Goal: Task Accomplishment & Management: Manage account settings

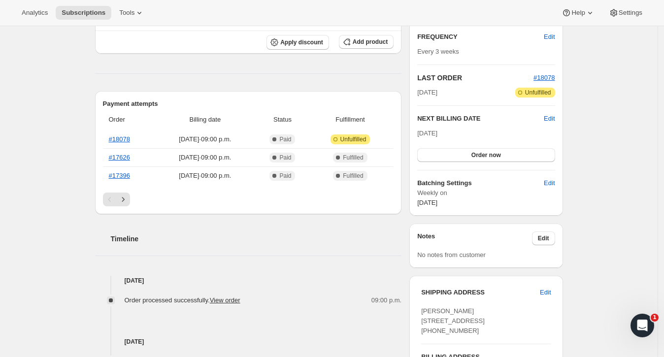
scroll to position [183, 0]
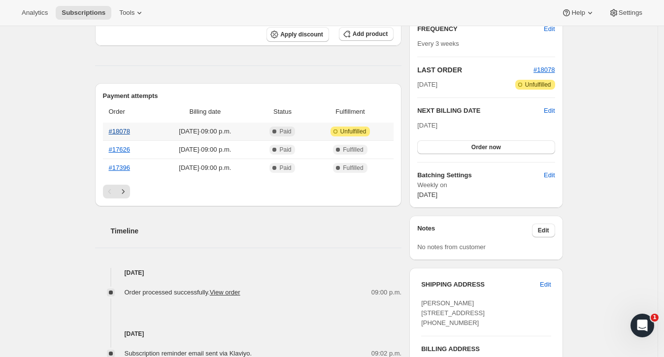
click at [130, 129] on link "#18078" at bounding box center [119, 130] width 21 height 7
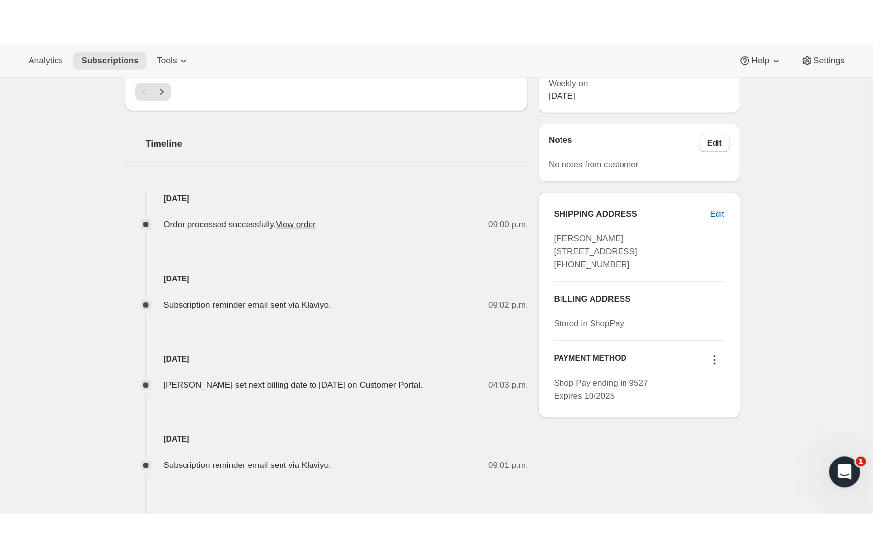
scroll to position [0, 0]
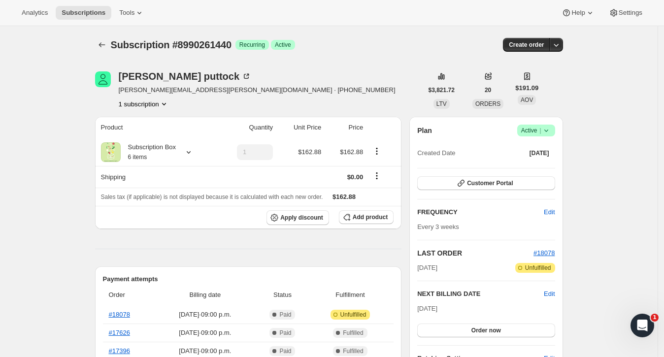
click at [546, 129] on icon at bounding box center [546, 131] width 10 height 10
click at [524, 152] on span "Pause subscription" at bounding box center [535, 149] width 54 height 7
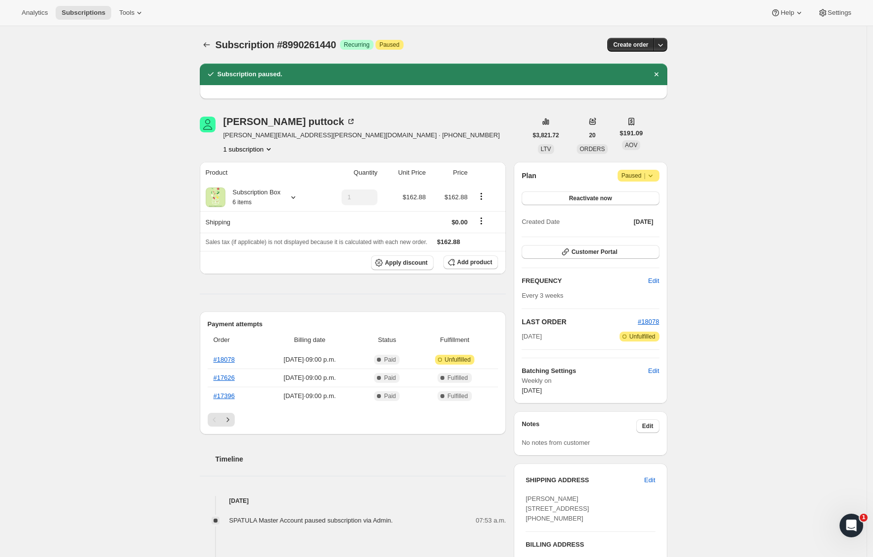
click at [180, 147] on div "Subscription #8990261440. This page is ready Subscription #8990261440 Success R…" at bounding box center [433, 428] width 867 height 804
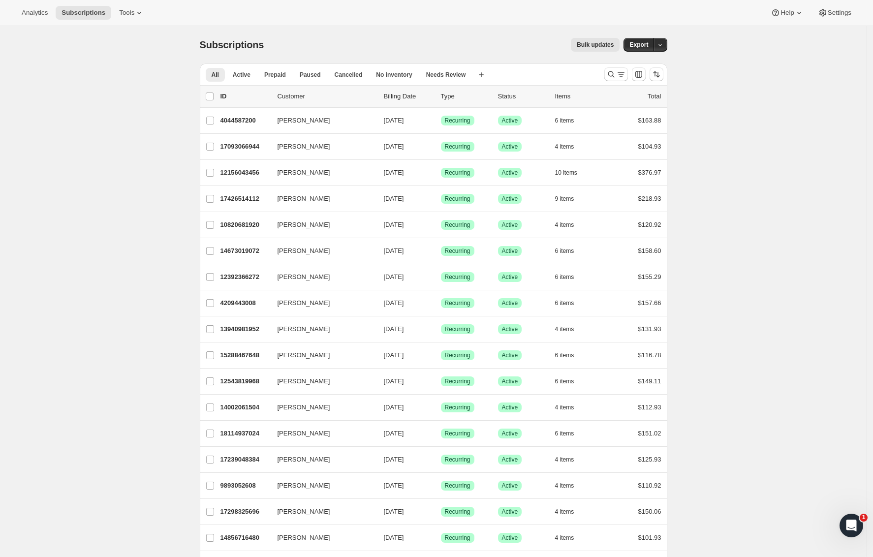
click at [613, 73] on icon "Search and filter results" at bounding box center [611, 74] width 10 height 10
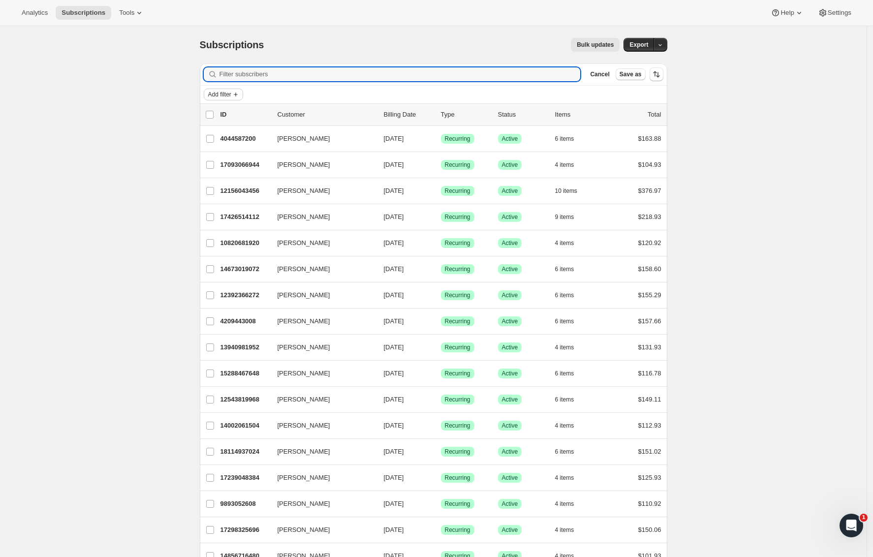
click at [240, 97] on icon "Add filter" at bounding box center [236, 95] width 8 height 8
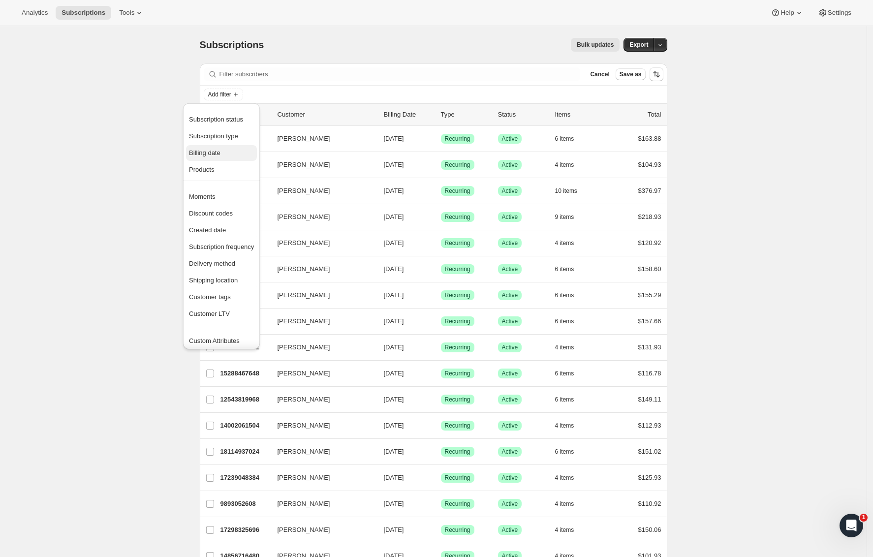
click at [199, 158] on span "Billing date" at bounding box center [221, 153] width 65 height 10
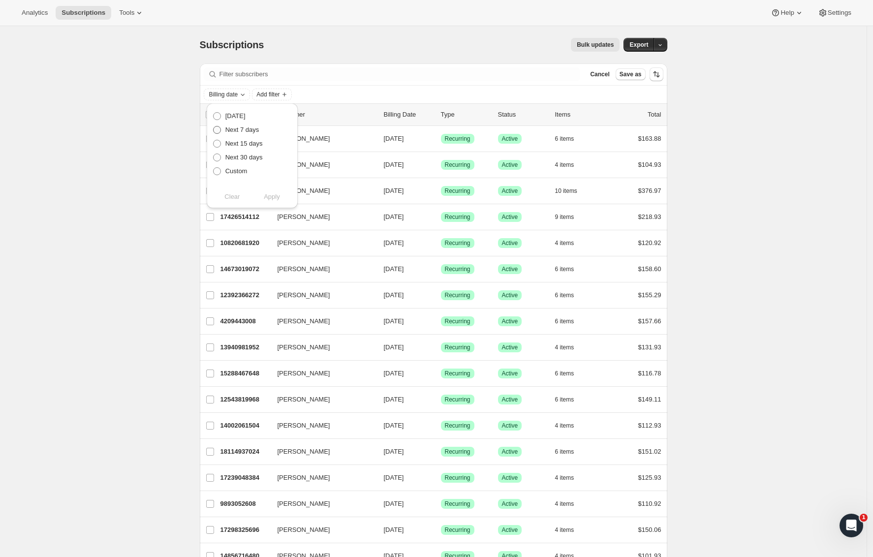
click at [248, 128] on span "Next 7 days" at bounding box center [242, 129] width 34 height 7
click at [214, 127] on input "Next 7 days" at bounding box center [213, 126] width 0 height 0
radio input "true"
click at [274, 194] on span "Apply" at bounding box center [272, 197] width 16 height 10
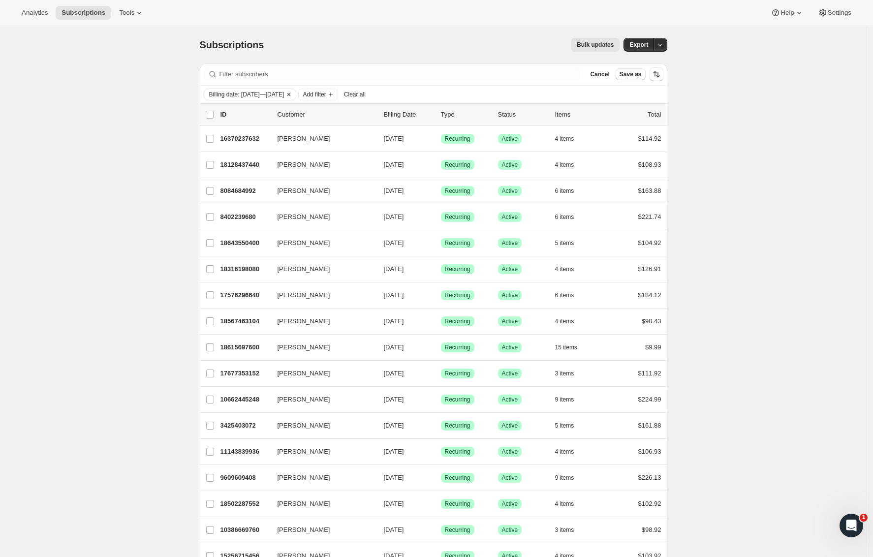
click at [293, 95] on icon "Clear" at bounding box center [289, 95] width 8 height 8
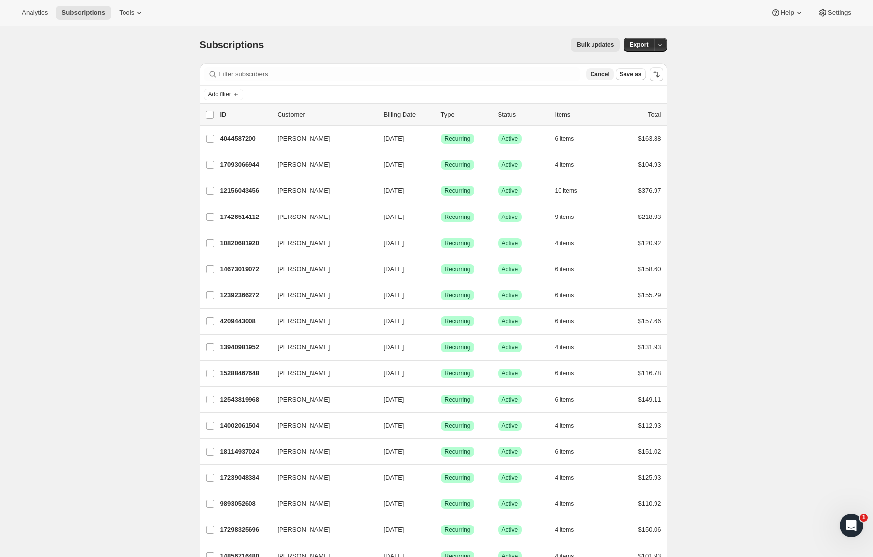
click at [607, 76] on span "Cancel" at bounding box center [599, 74] width 19 height 8
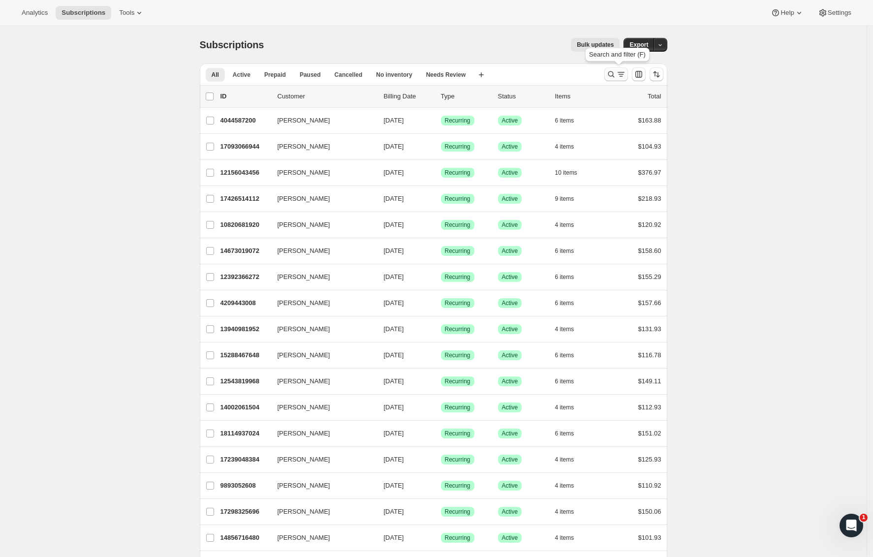
click at [614, 74] on icon "Search and filter results" at bounding box center [611, 74] width 6 height 6
